Goal: Task Accomplishment & Management: Manage account settings

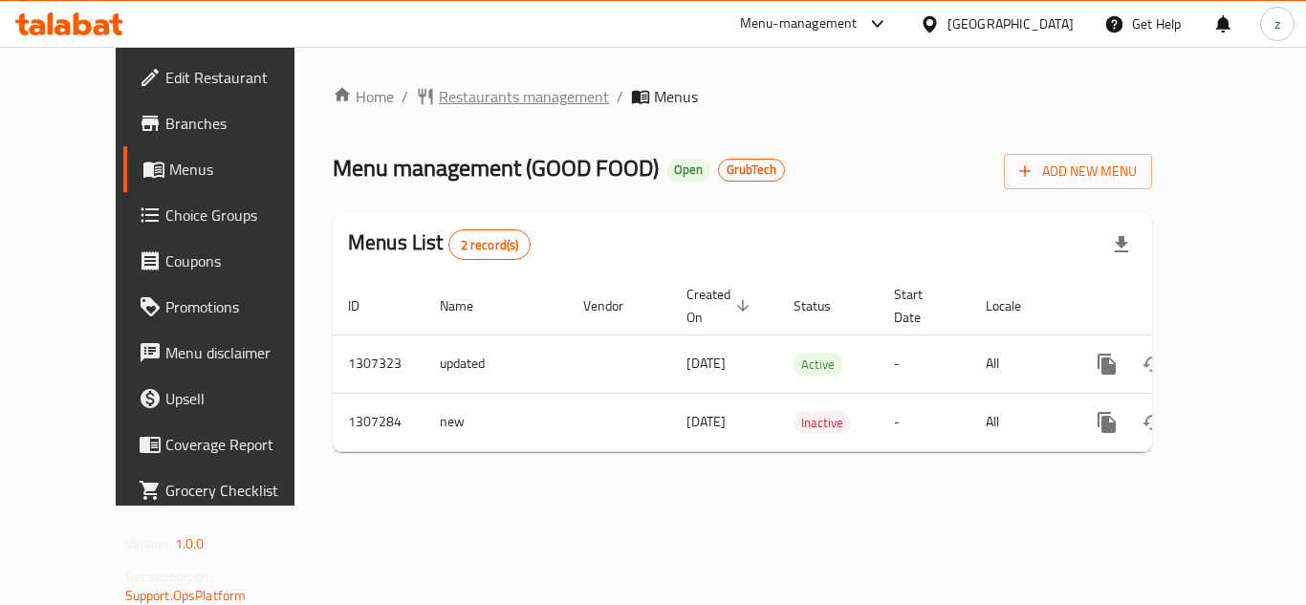
click at [439, 100] on span "Restaurants management" at bounding box center [524, 96] width 170 height 23
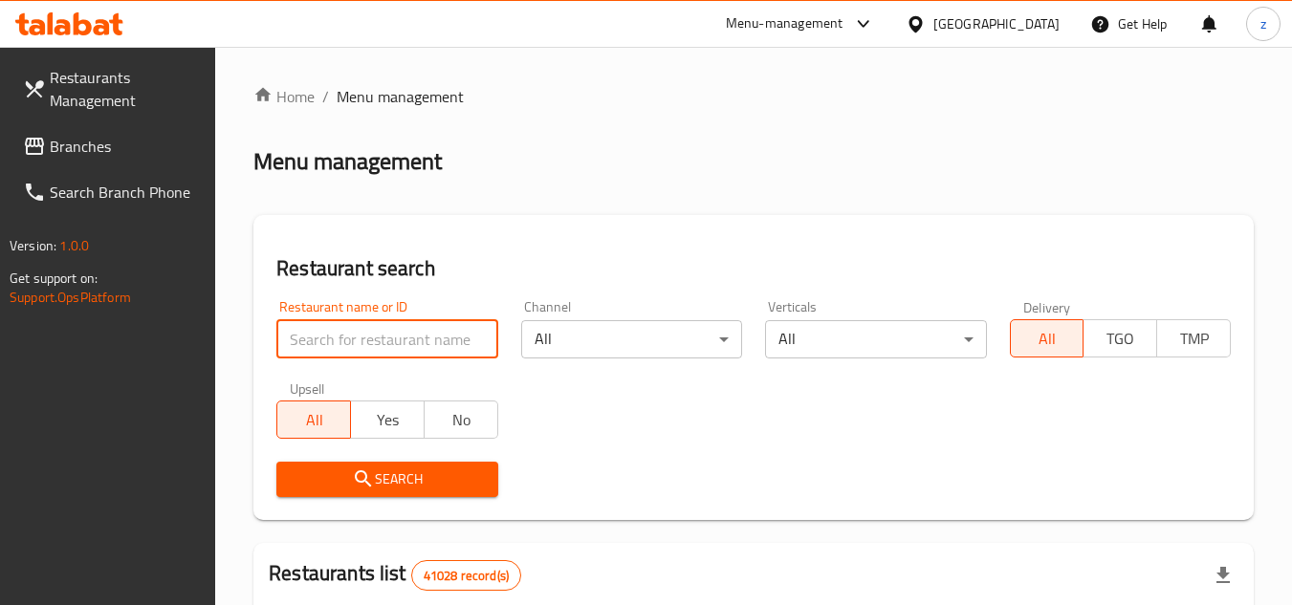
click at [338, 335] on input "search" at bounding box center [386, 339] width 221 height 38
paste input "704377"
type input "704377"
click at [349, 474] on span "Search" at bounding box center [387, 480] width 190 height 24
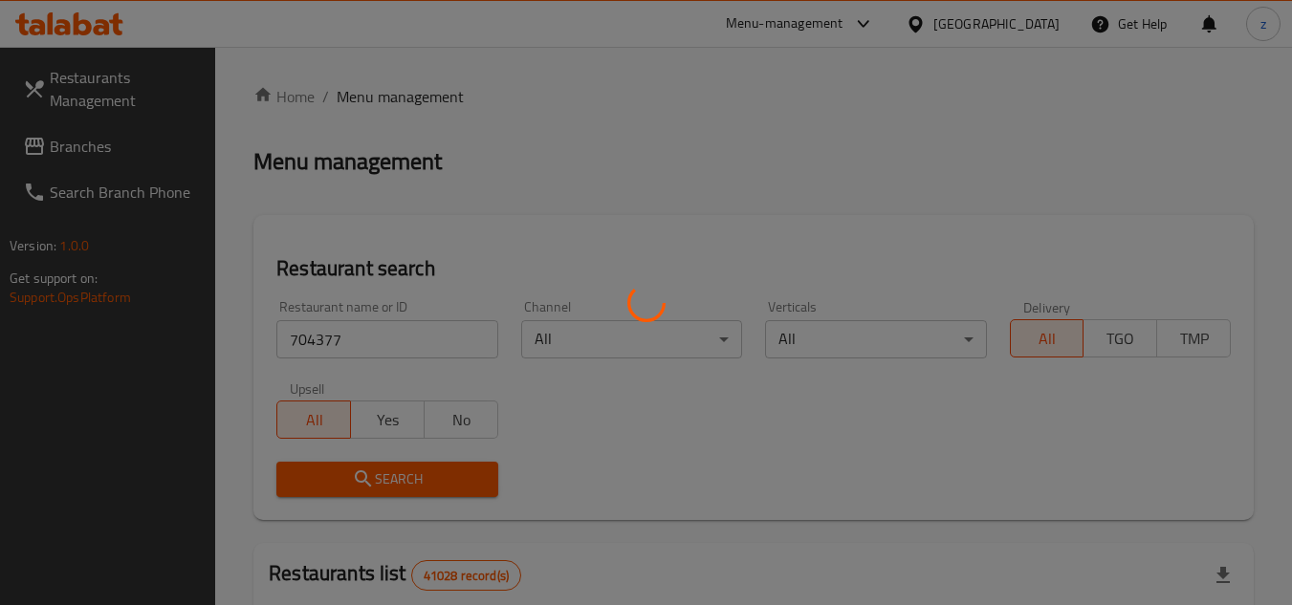
click at [349, 473] on div at bounding box center [646, 302] width 1292 height 605
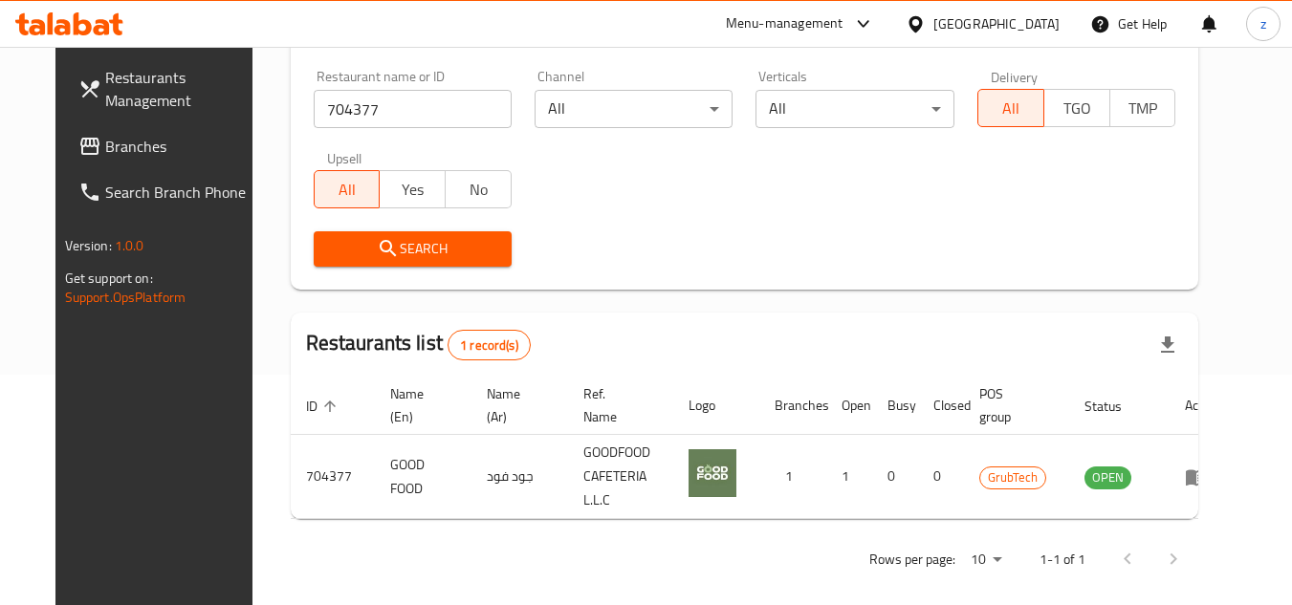
scroll to position [231, 0]
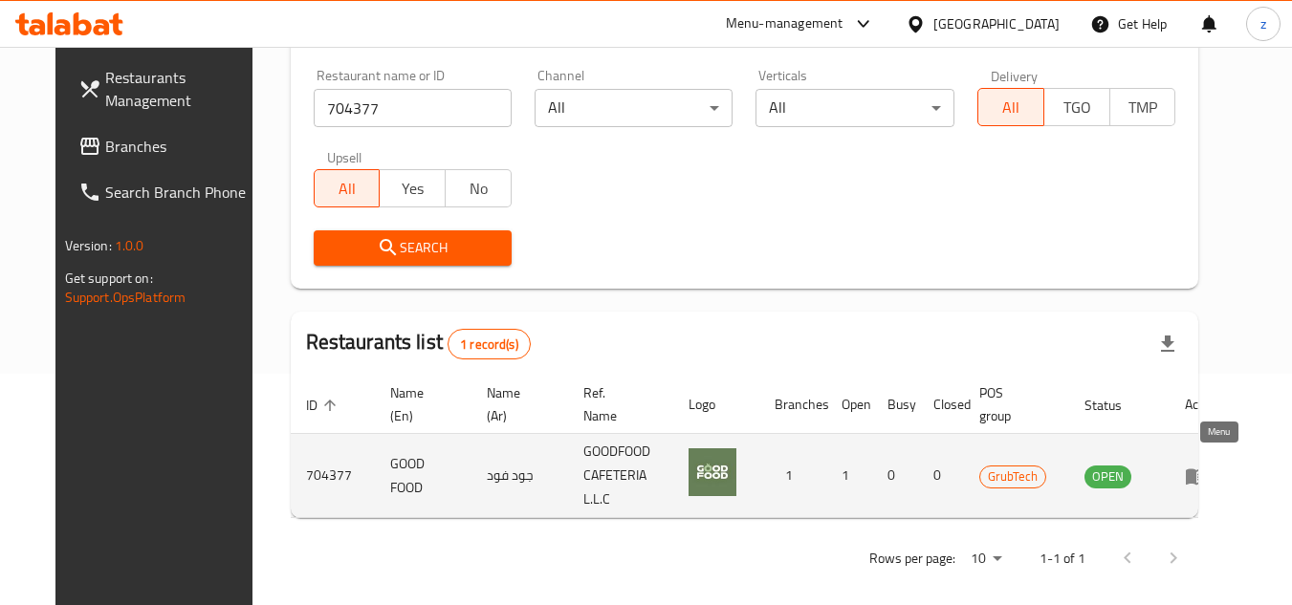
click at [1207, 470] on icon "enhanced table" at bounding box center [1196, 477] width 21 height 16
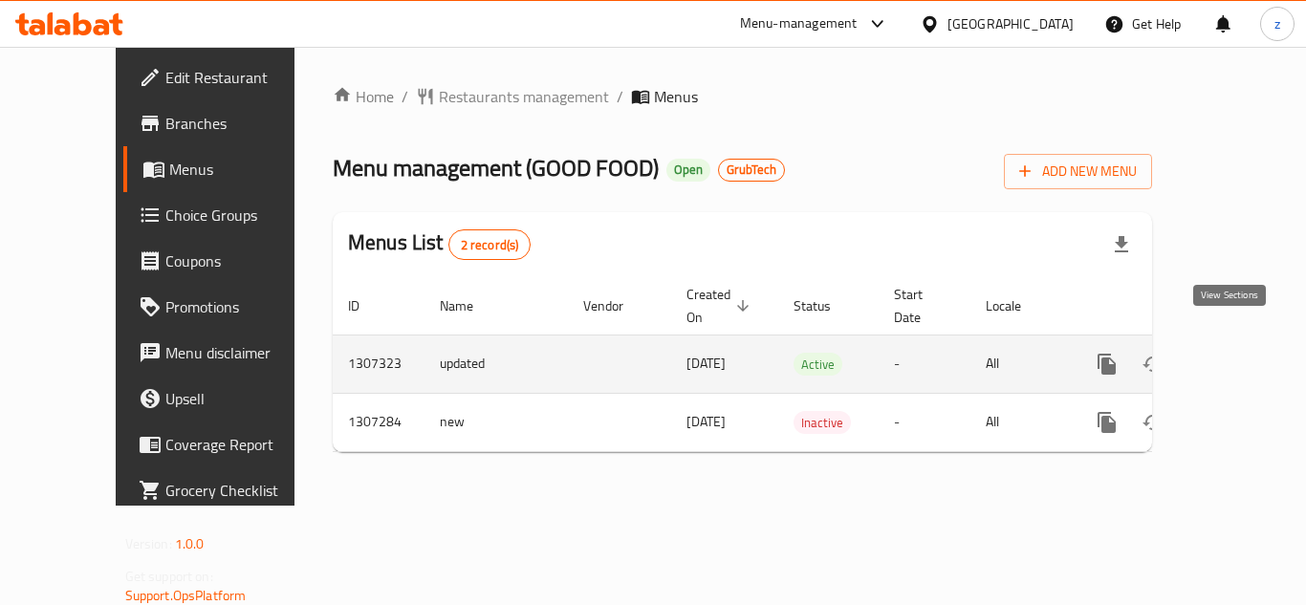
click at [1236, 356] on icon "enhanced table" at bounding box center [1244, 364] width 17 height 17
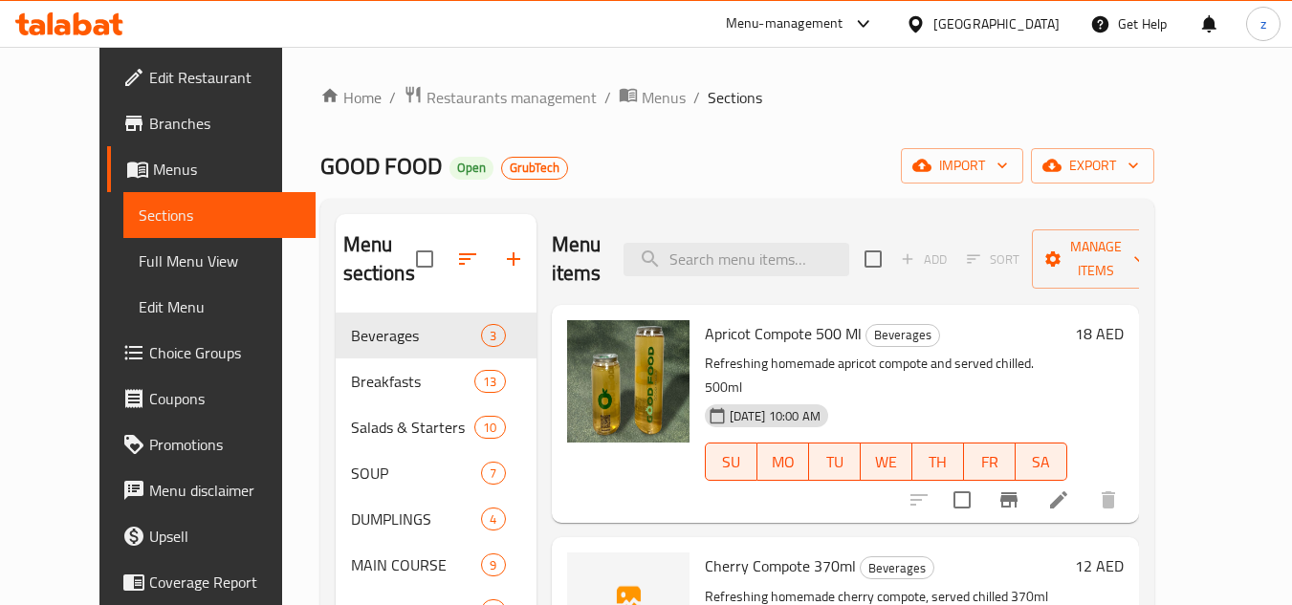
click at [153, 168] on span "Menus" at bounding box center [226, 169] width 147 height 23
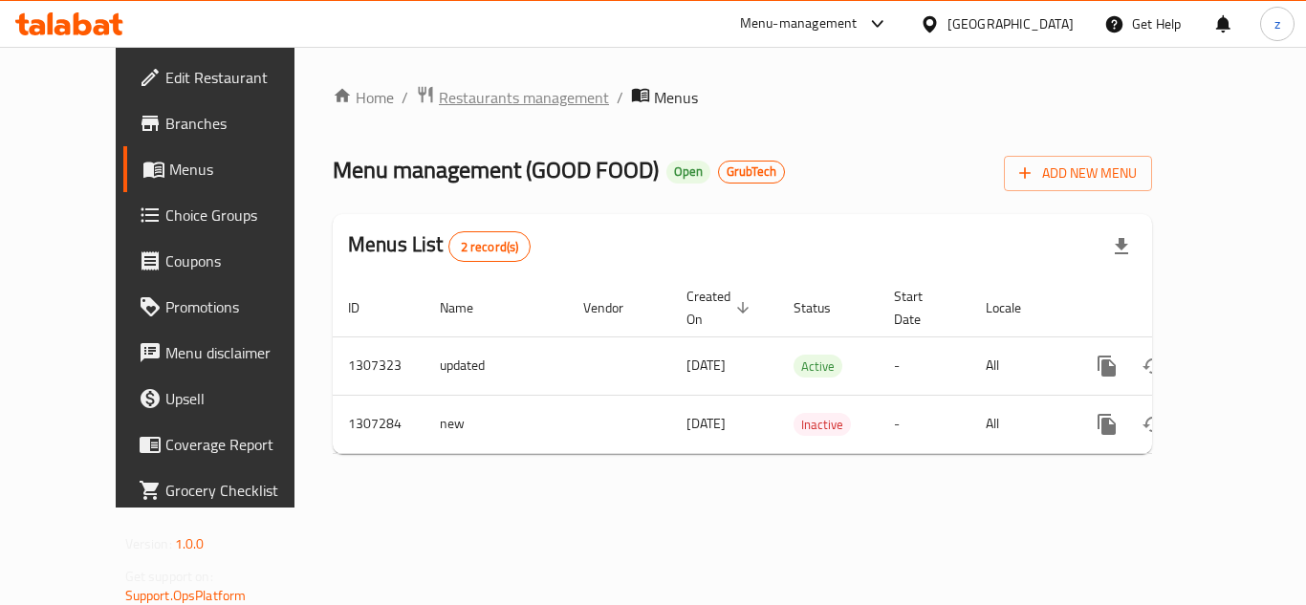
click at [439, 98] on span "Restaurants management" at bounding box center [524, 97] width 170 height 23
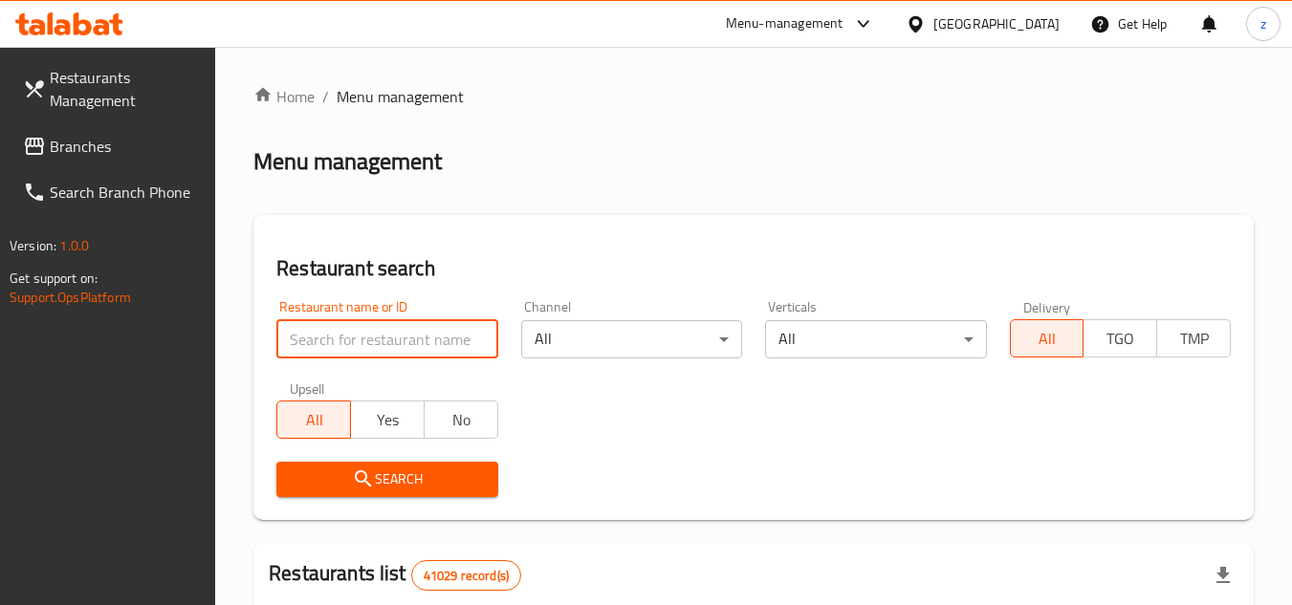
click at [356, 345] on input "search" at bounding box center [386, 339] width 221 height 38
paste input "704377"
type input "704377"
click at [338, 471] on span "Search" at bounding box center [387, 480] width 190 height 24
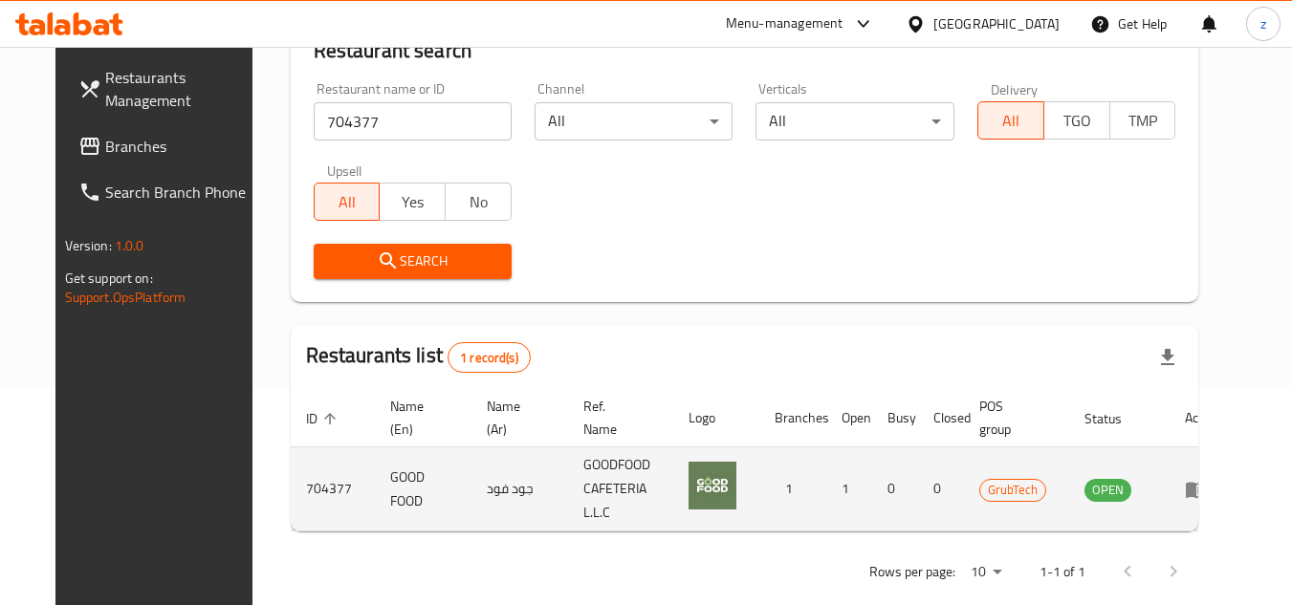
scroll to position [231, 0]
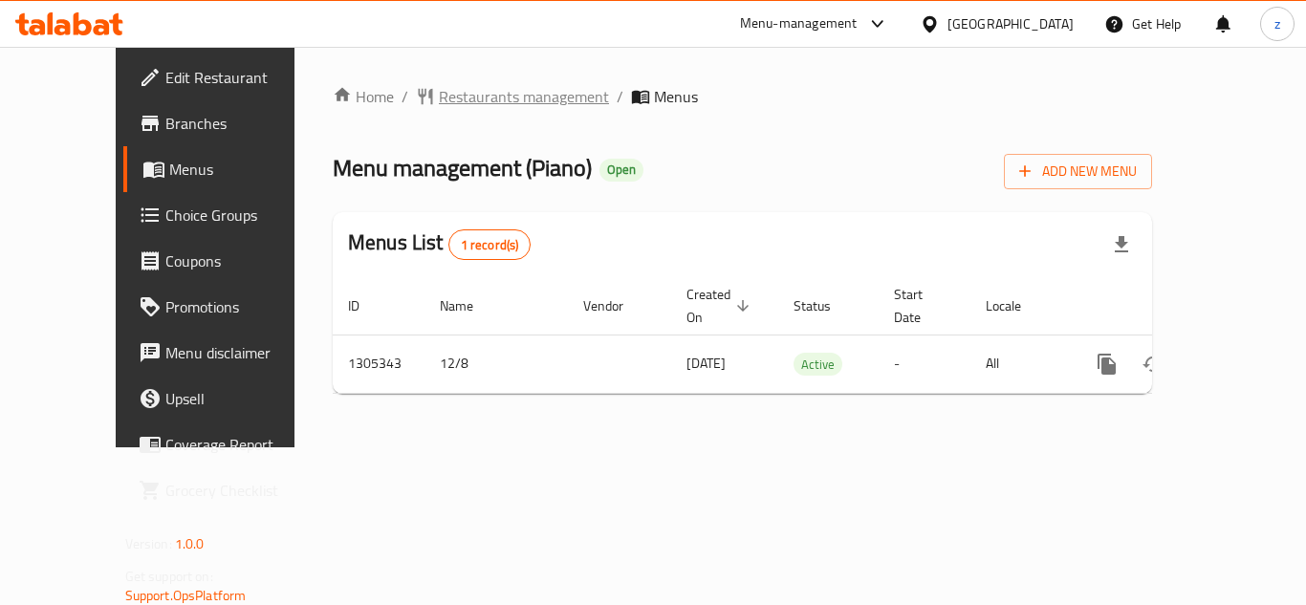
click at [439, 91] on span "Restaurants management" at bounding box center [524, 96] width 170 height 23
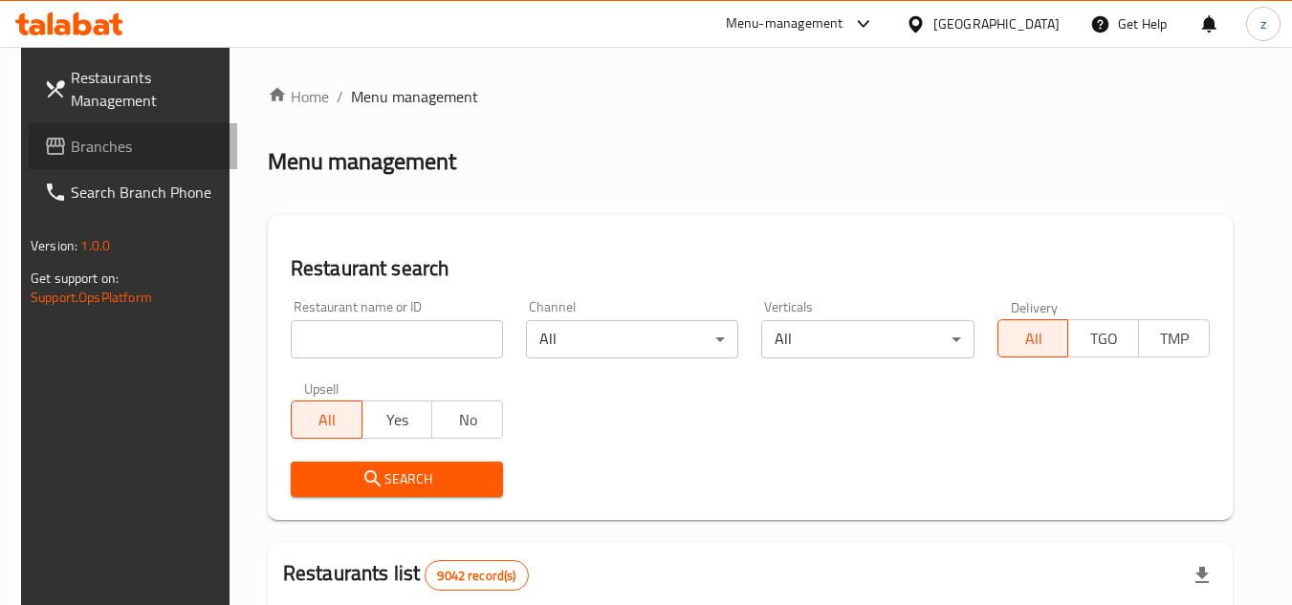
click at [78, 154] on span "Branches" at bounding box center [146, 146] width 151 height 23
